Goal: Information Seeking & Learning: Learn about a topic

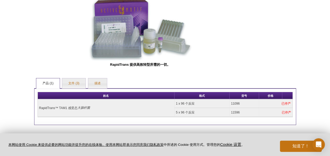
scroll to position [234, 0]
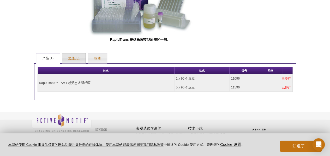
click at [79, 59] on font "文件 (3)" at bounding box center [73, 58] width 11 height 4
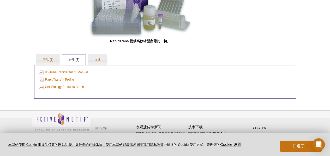
scroll to position [232, 0]
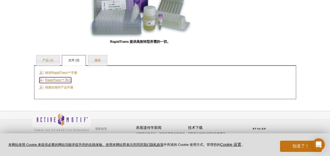
click at [61, 78] on font "RapidTrans™ 简介" at bounding box center [58, 80] width 26 height 4
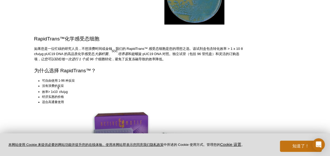
scroll to position [96, 0]
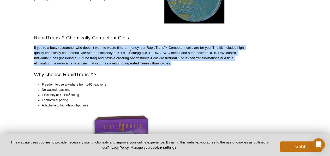
drag, startPoint x: 34, startPoint y: 46, endPoint x: 218, endPoint y: 62, distance: 184.6
click at [218, 62] on p "If you’re a busy researcher who doesn’t want to waste time or money, our RapidT…" at bounding box center [140, 55] width 212 height 21
click at [209, 64] on p "If you’re a busy researcher who doesn’t want to waste time or money, our RapidT…" at bounding box center [140, 55] width 212 height 21
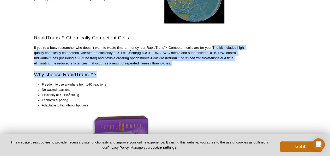
drag, startPoint x: 213, startPoint y: 47, endPoint x: 214, endPoint y: 68, distance: 21.2
click at [214, 68] on div "Cell transfection & transformation are important to anyone studying the effects…" at bounding box center [140, 74] width 212 height 219
click at [190, 56] on icon "make it easy to perform 1 or 96 cell transformations at a time" at bounding box center [187, 58] width 93 height 4
drag, startPoint x: 212, startPoint y: 46, endPoint x: 200, endPoint y: 65, distance: 22.5
click at [200, 65] on p "If you’re a busy researcher who doesn’t want to waste time or money, our RapidT…" at bounding box center [140, 55] width 212 height 21
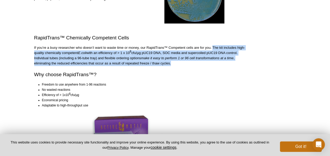
copy p "The kit includes high-quality chemically competent E . coli with an efficiency …"
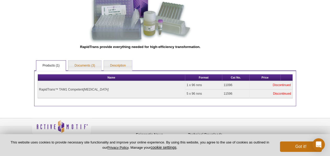
scroll to position [238, 0]
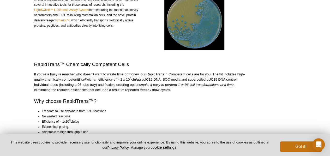
scroll to position [78, 0]
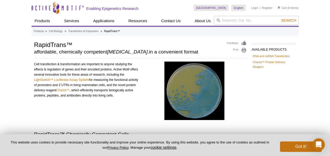
click at [125, 76] on div "Cell transfection & transformation are important to anyone studying the effects…" at bounding box center [86, 92] width 104 height 60
